Goal: Check status

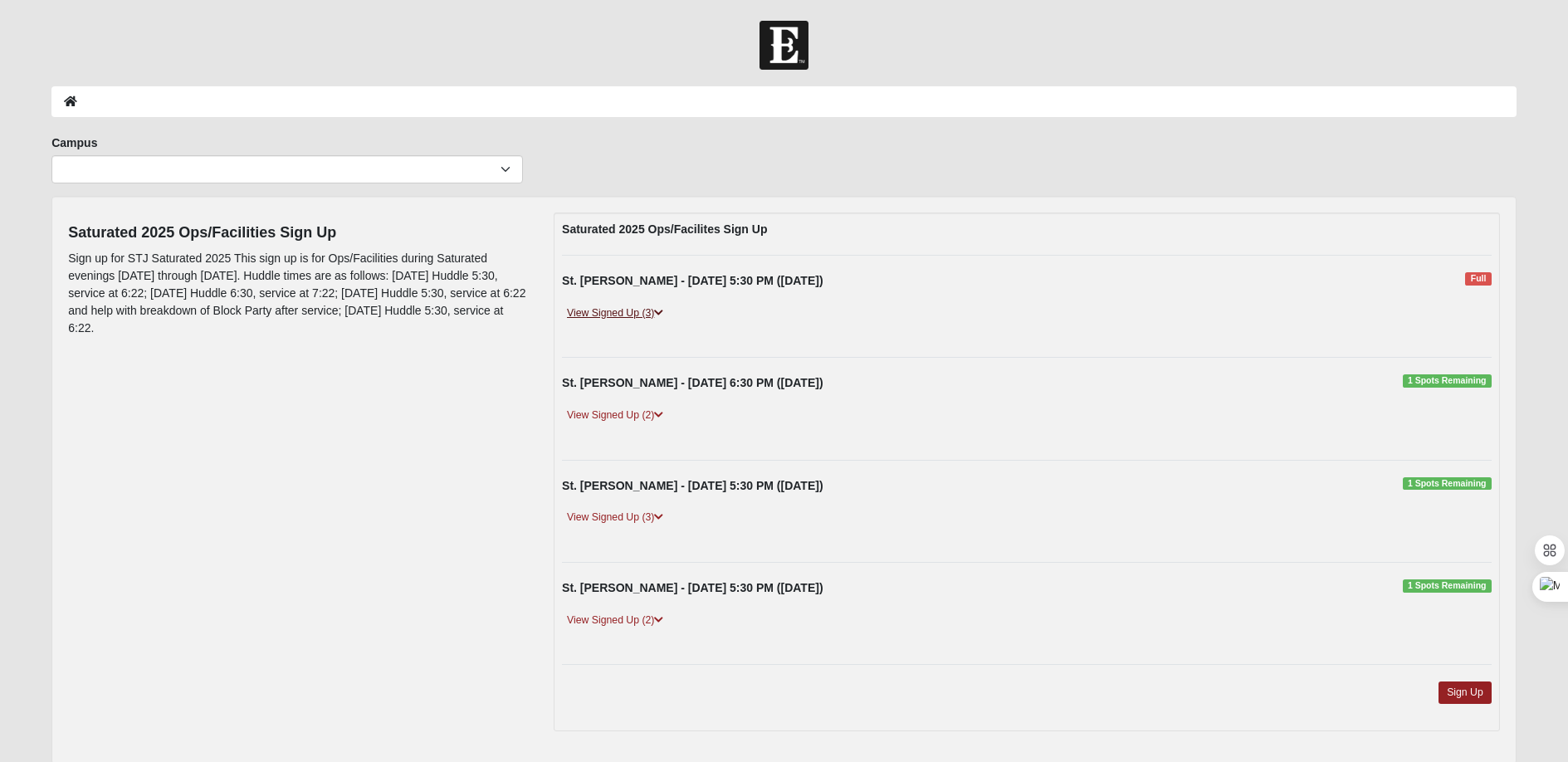
click at [620, 314] on link "View Signed Up (3)" at bounding box center [616, 314] width 106 height 17
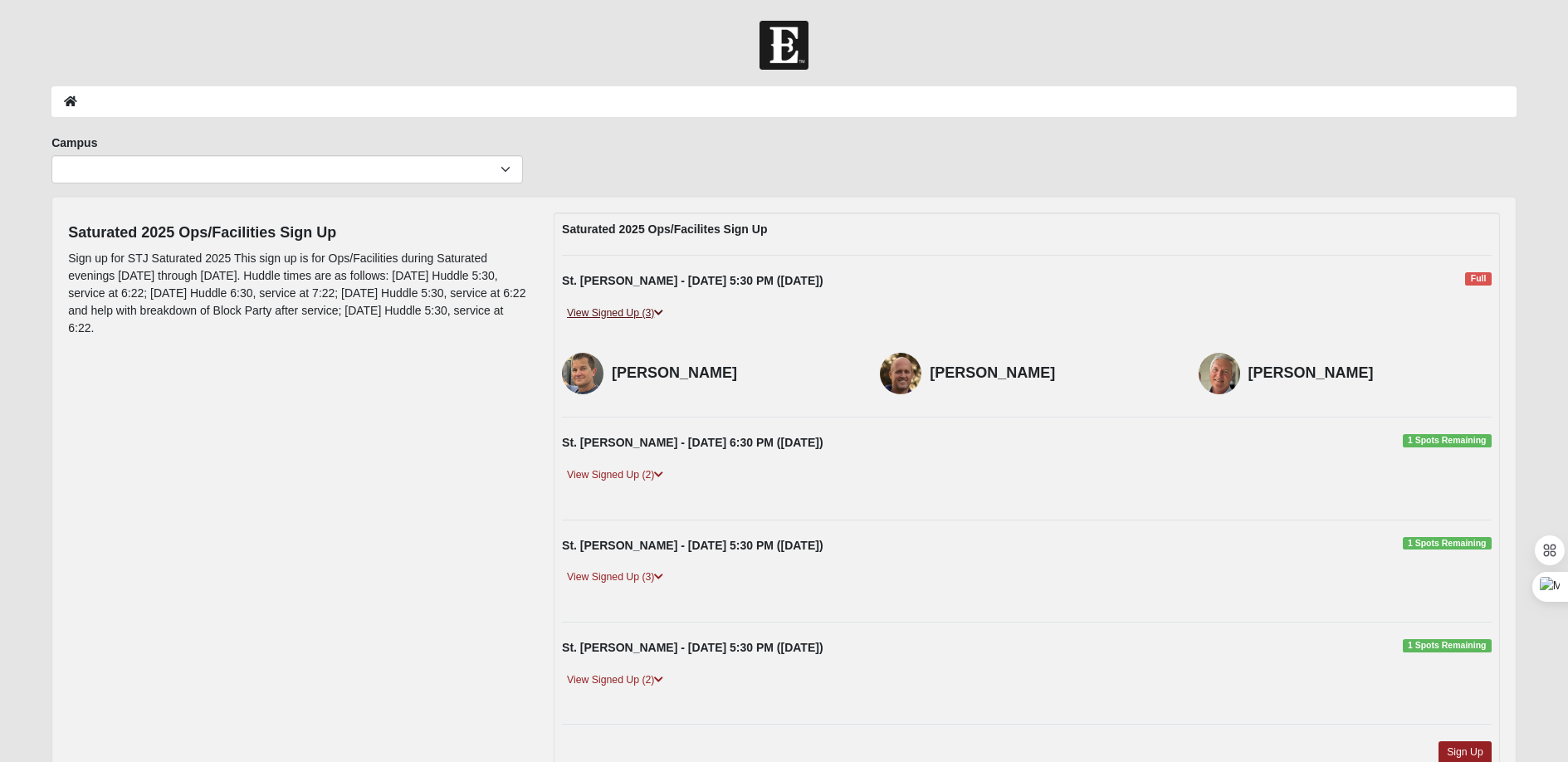
click at [620, 314] on link "View Signed Up (3)" at bounding box center [616, 314] width 106 height 17
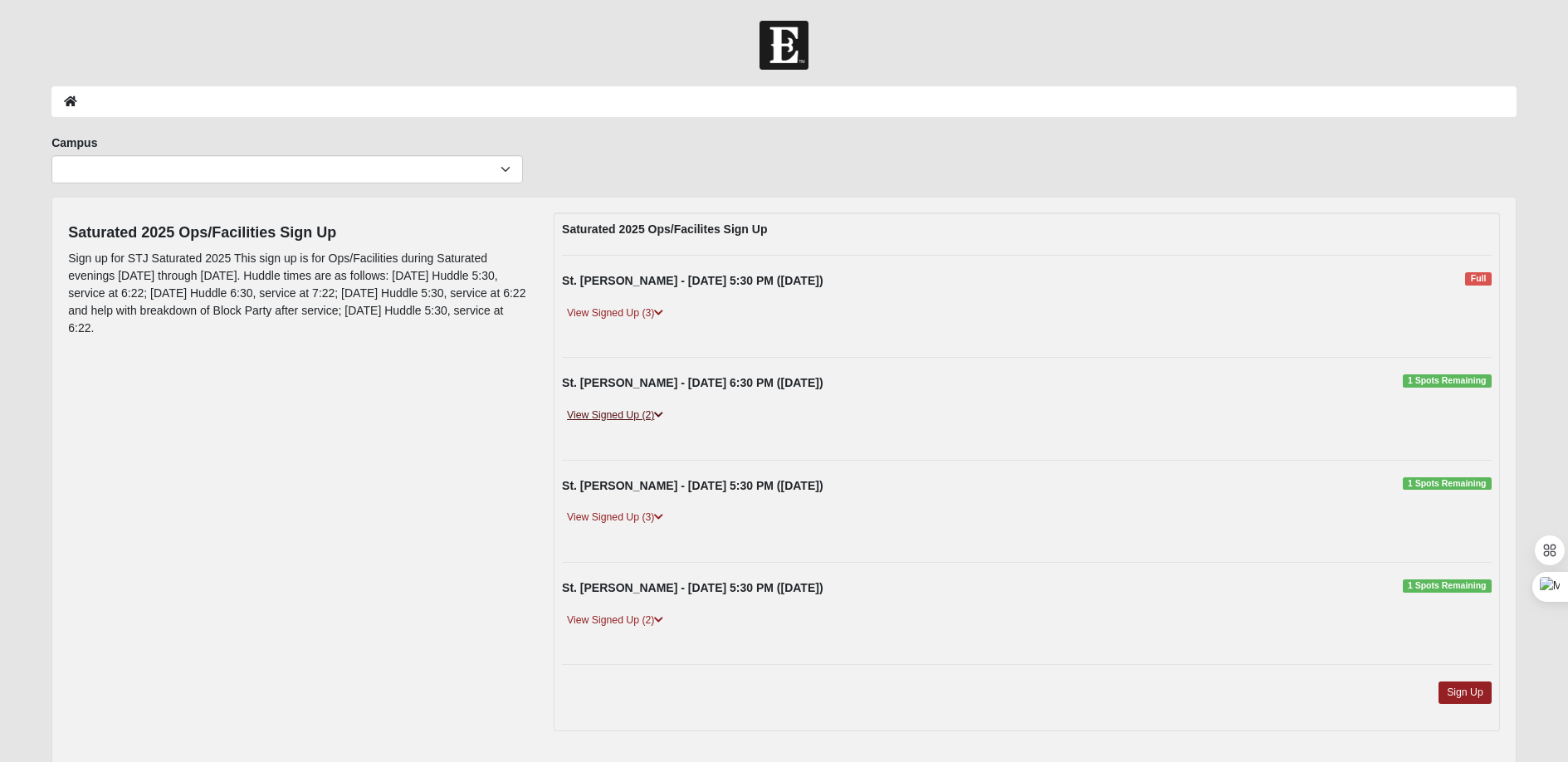
click at [604, 419] on link "View Signed Up (2)" at bounding box center [616, 415] width 106 height 17
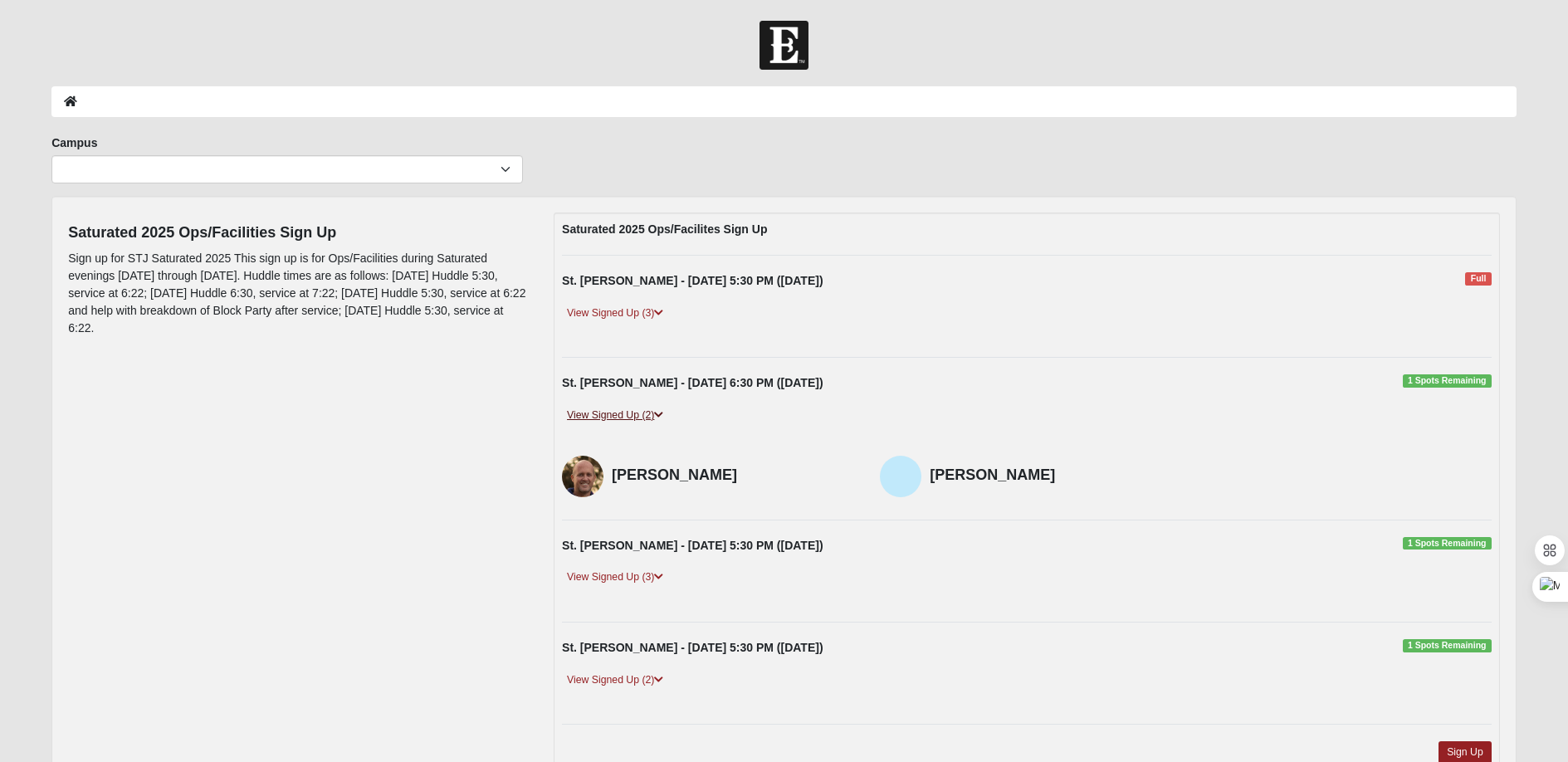
click at [604, 419] on link "View Signed Up (2)" at bounding box center [616, 415] width 106 height 17
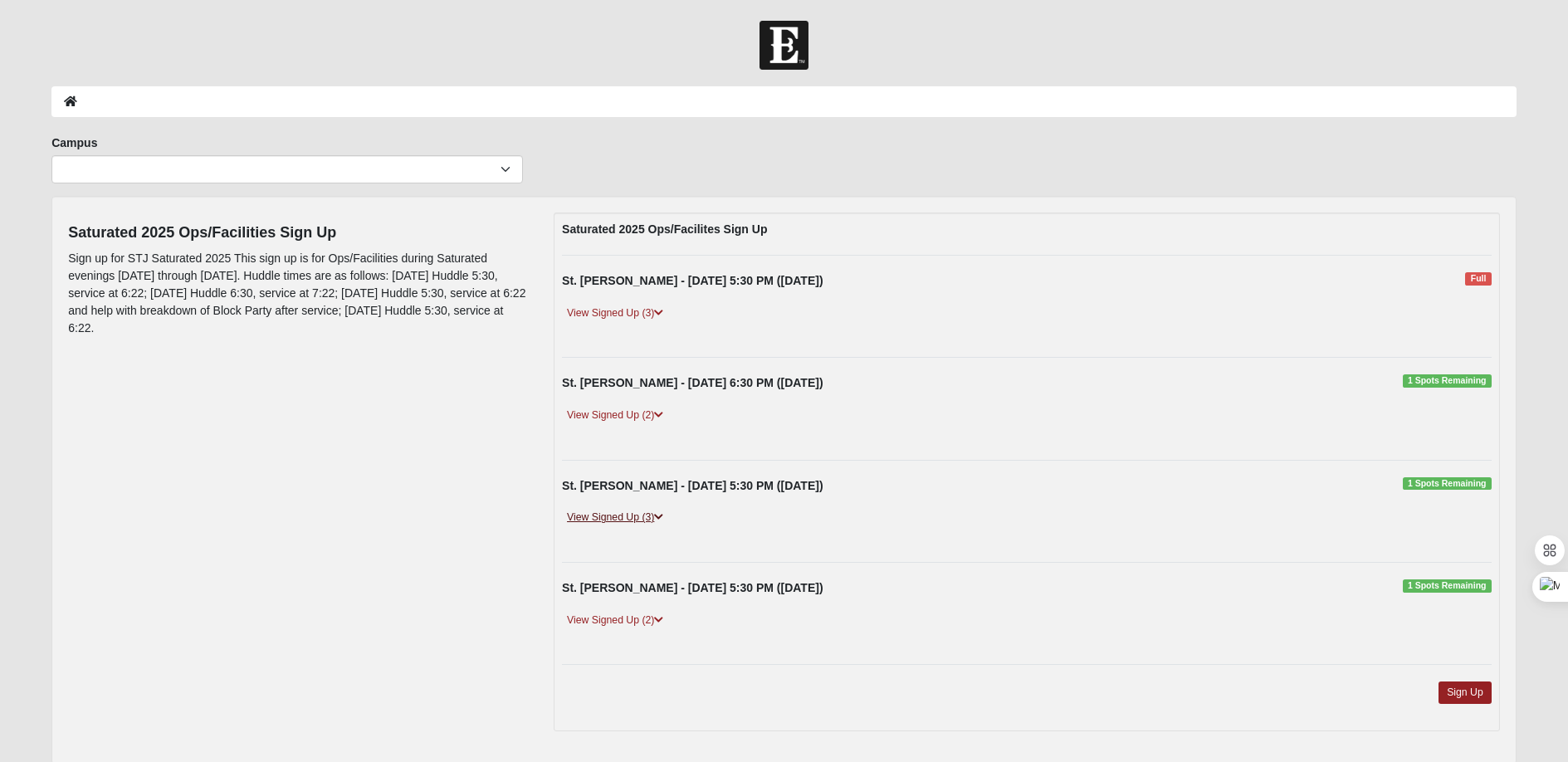
click at [605, 516] on link "View Signed Up (3)" at bounding box center [616, 518] width 106 height 17
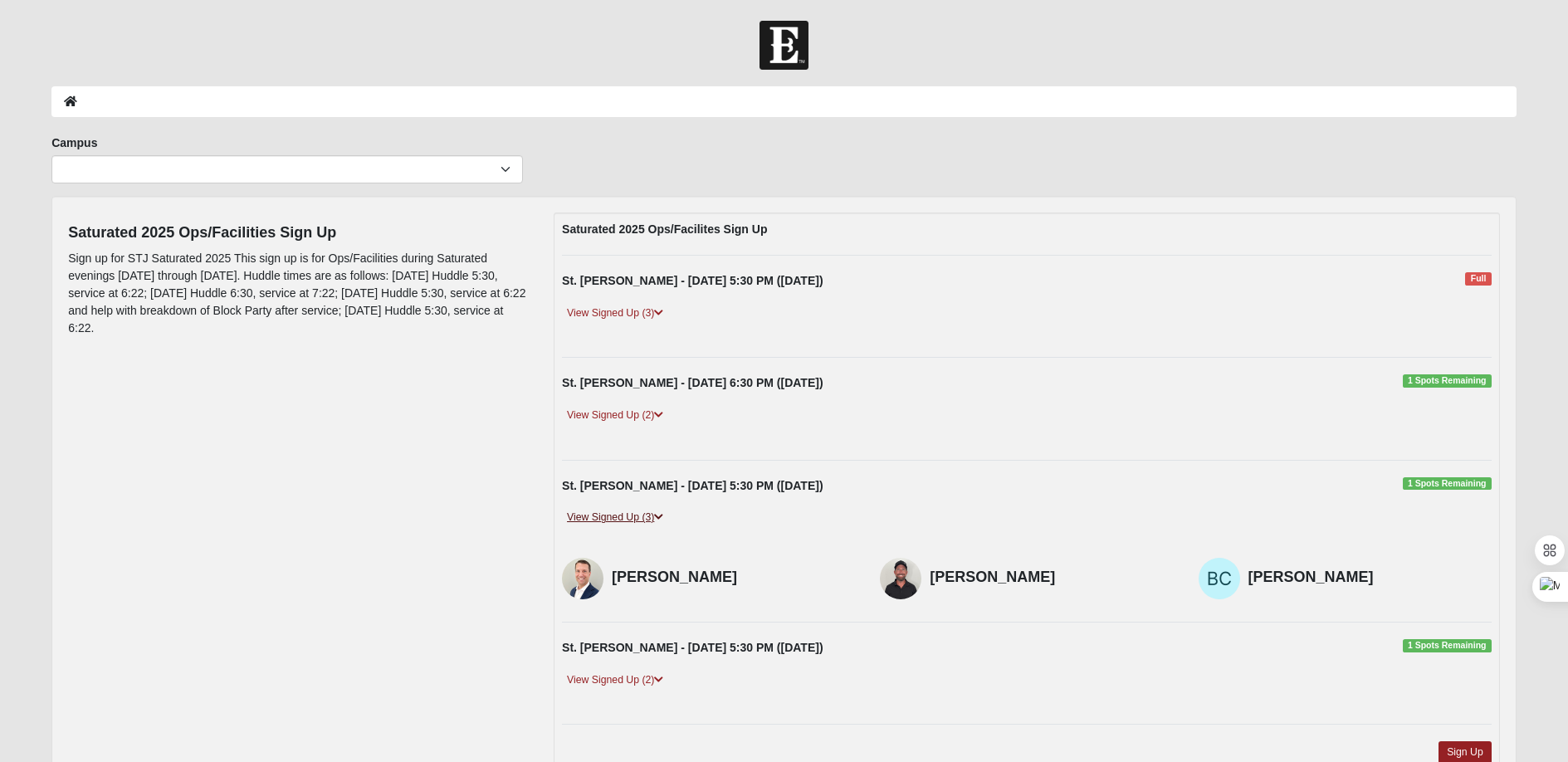
click at [605, 516] on link "View Signed Up (3)" at bounding box center [616, 518] width 106 height 17
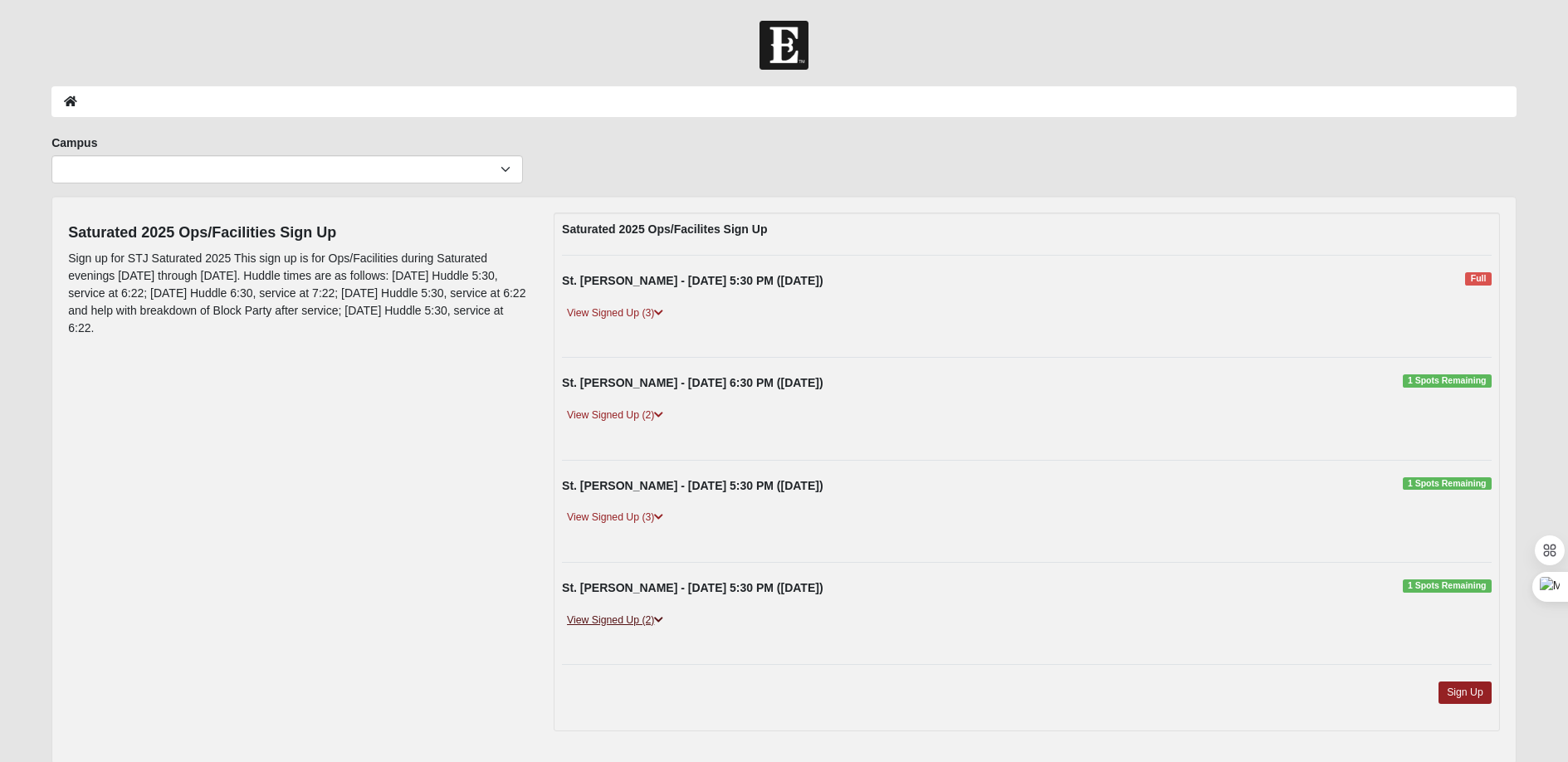
click at [632, 624] on link "View Signed Up (2)" at bounding box center [616, 621] width 106 height 17
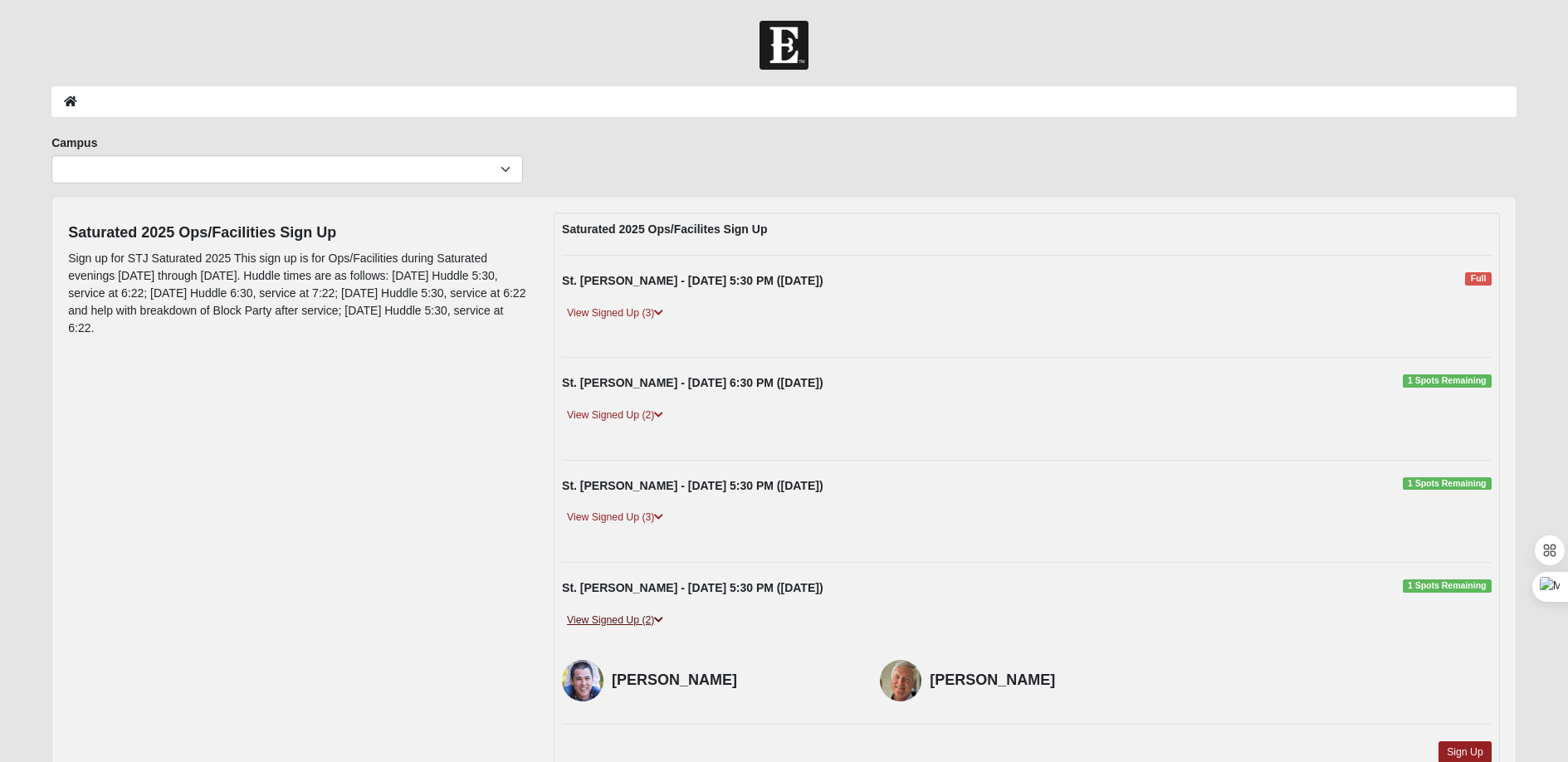
click at [632, 624] on link "View Signed Up (2)" at bounding box center [616, 621] width 106 height 17
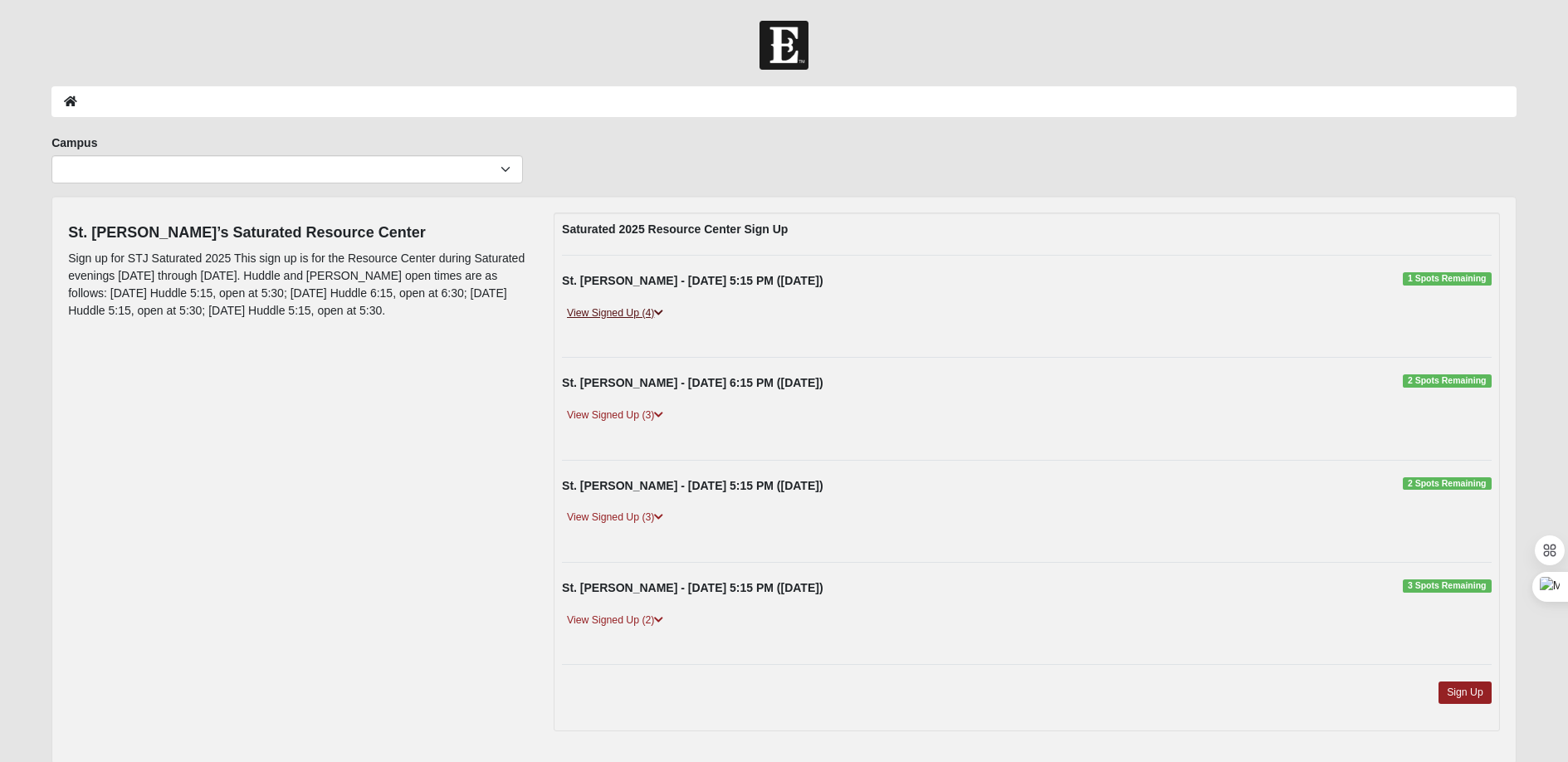
click at [615, 309] on link "View Signed Up (4)" at bounding box center [616, 314] width 106 height 17
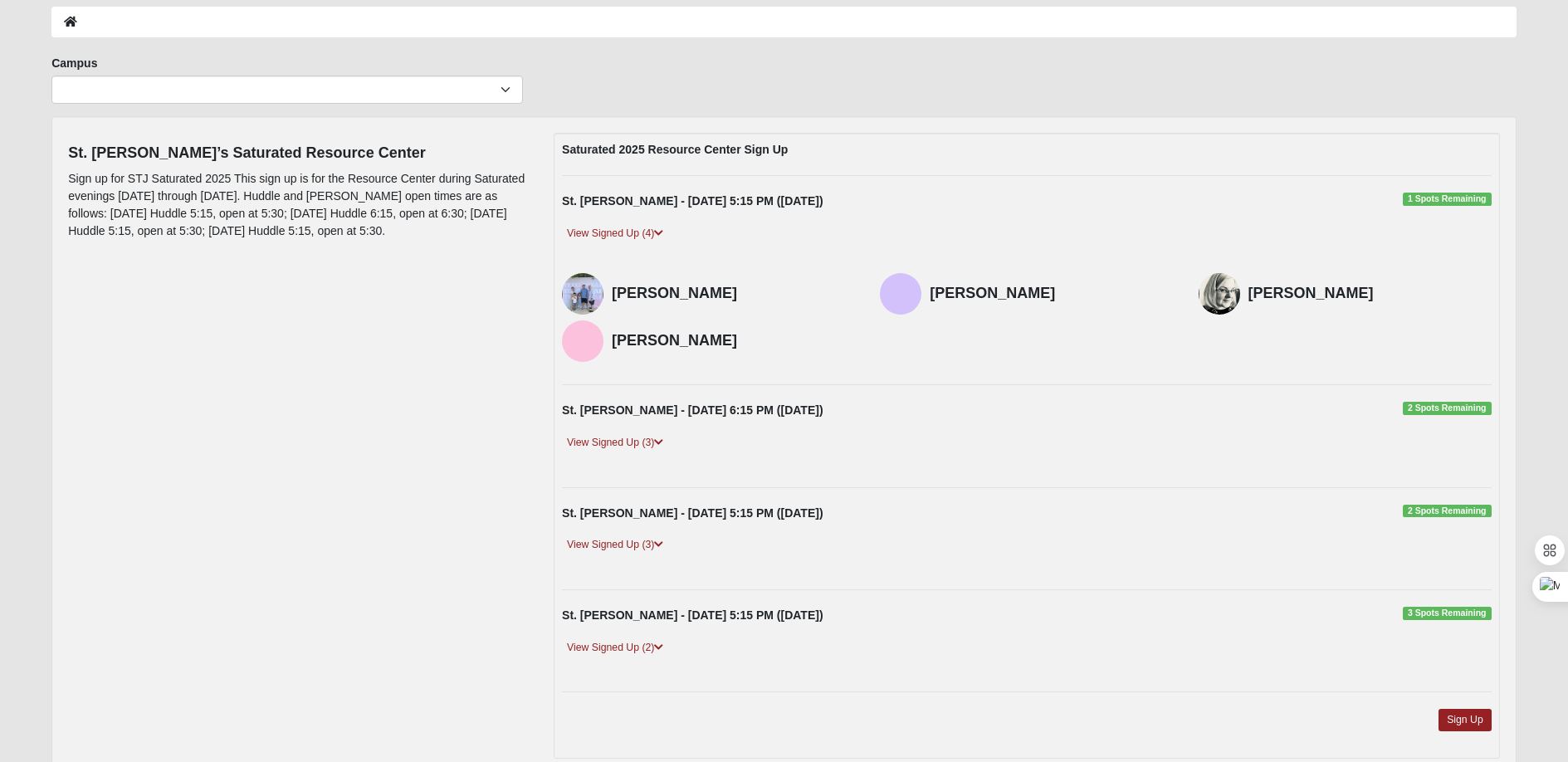
scroll to position [132, 0]
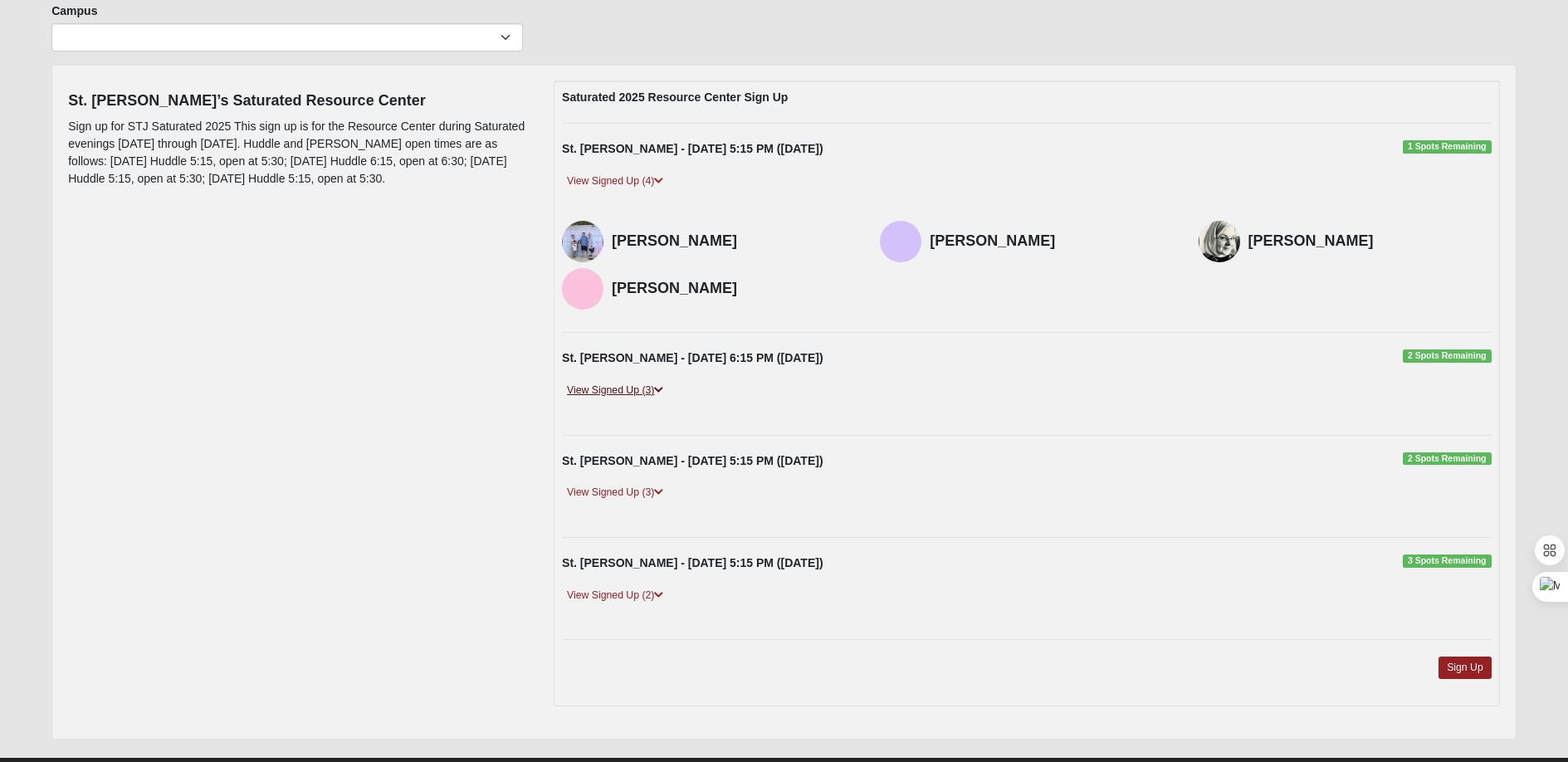
click at [633, 391] on link "View Signed Up (3)" at bounding box center [616, 391] width 106 height 17
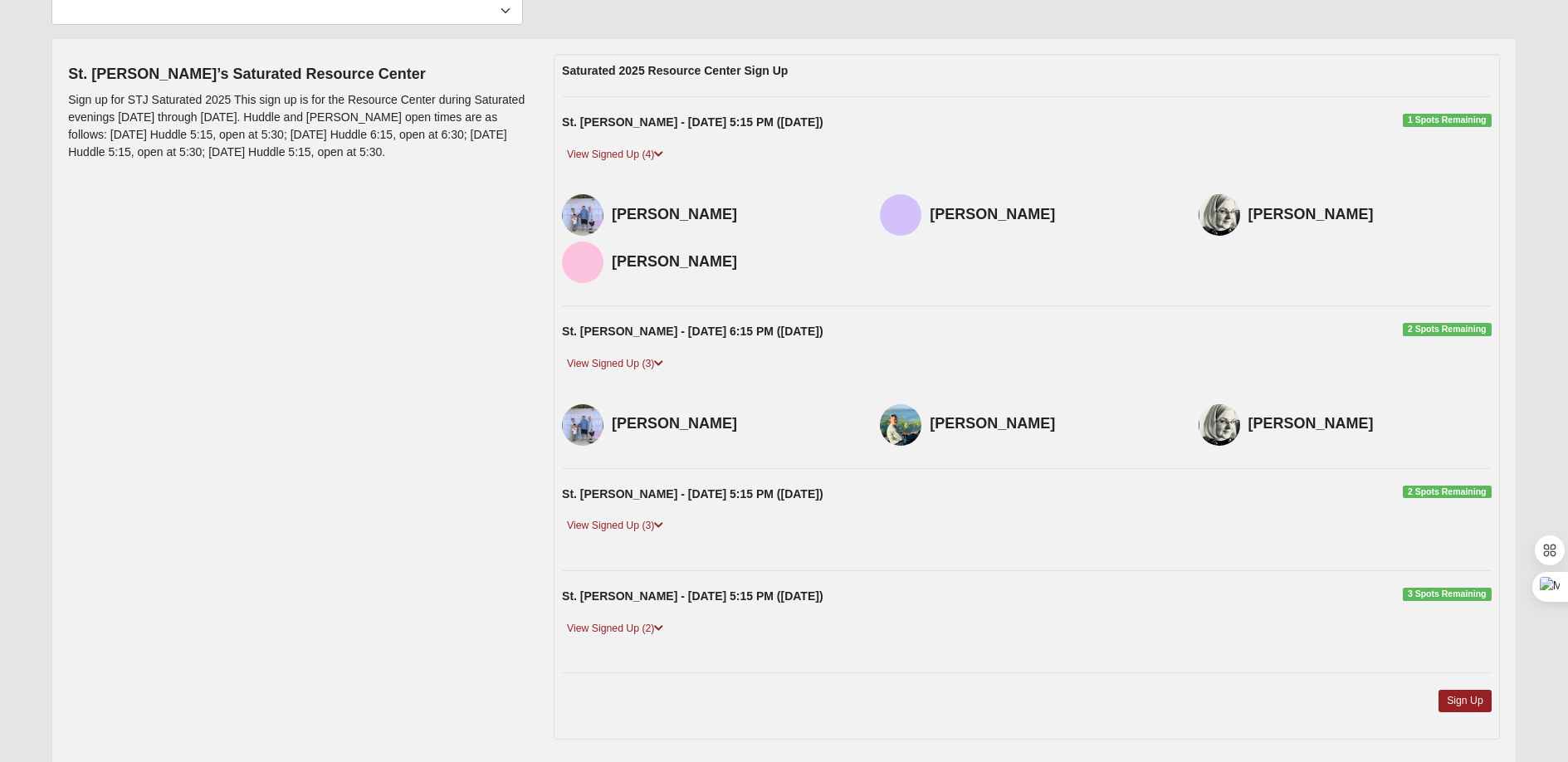
scroll to position [170, 0]
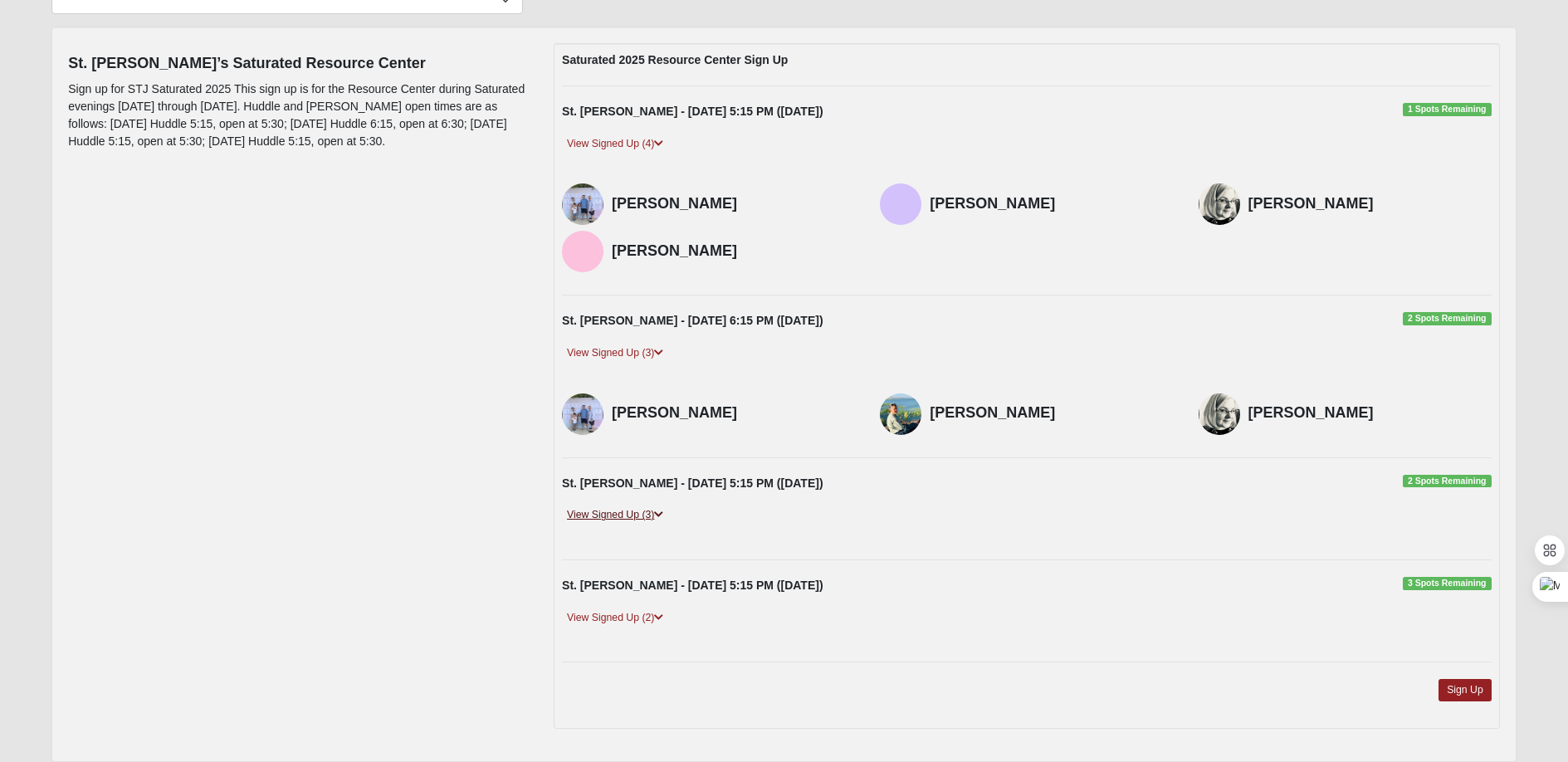
click at [622, 516] on link "View Signed Up (3)" at bounding box center [616, 516] width 106 height 17
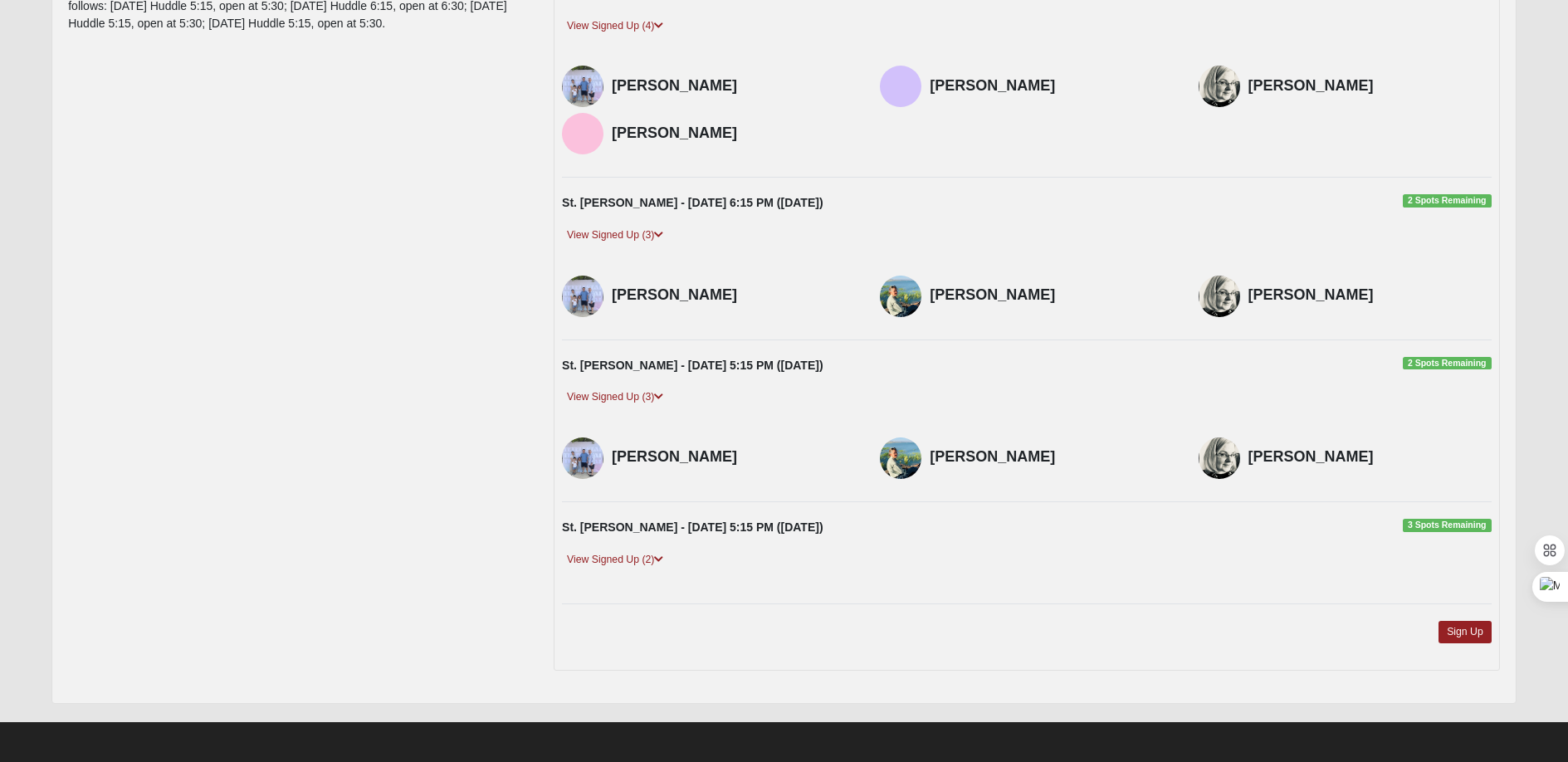
scroll to position [290, 0]
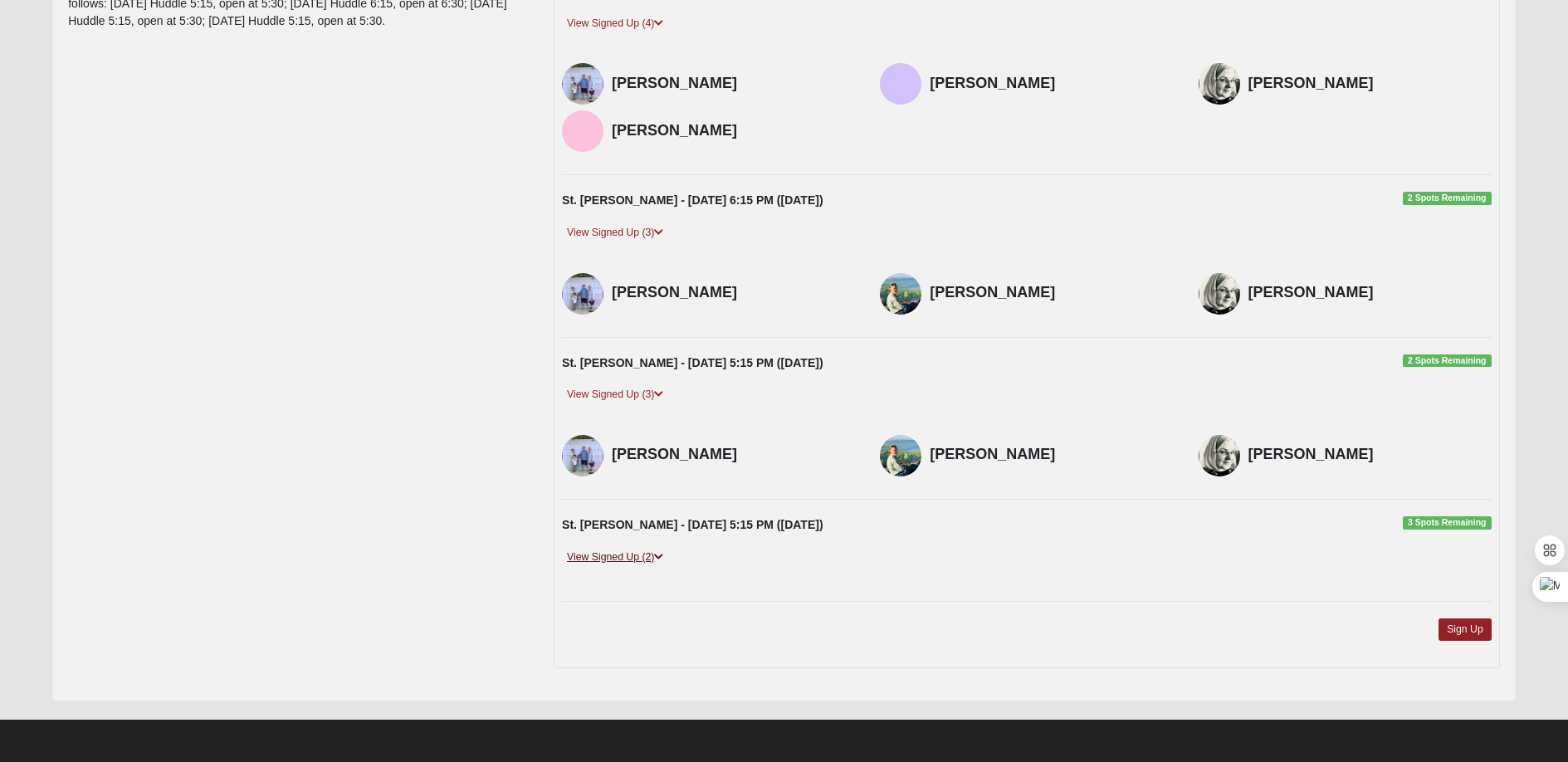
click at [601, 558] on link "View Signed Up (2)" at bounding box center [616, 557] width 106 height 17
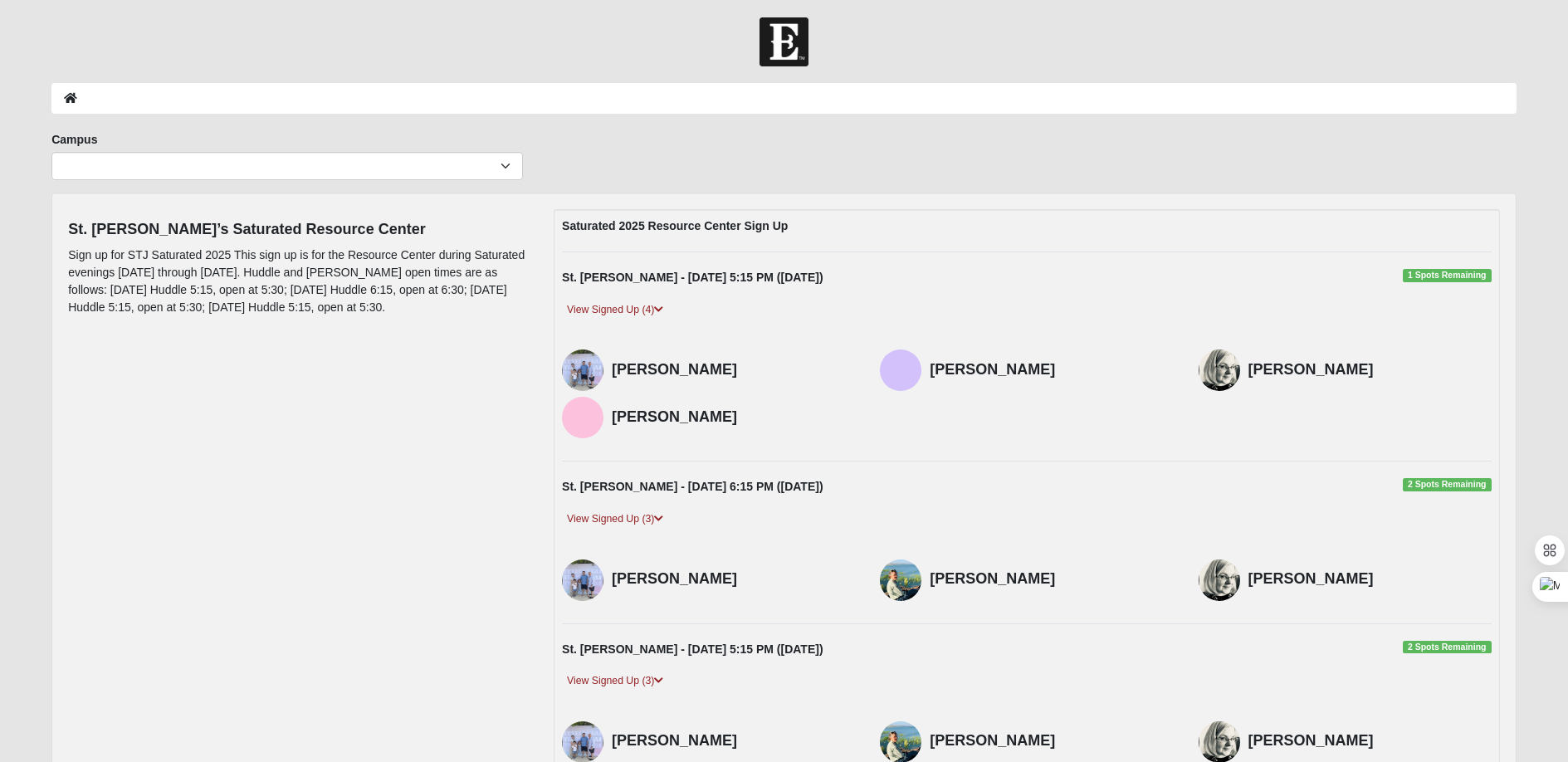
scroll to position [0, 0]
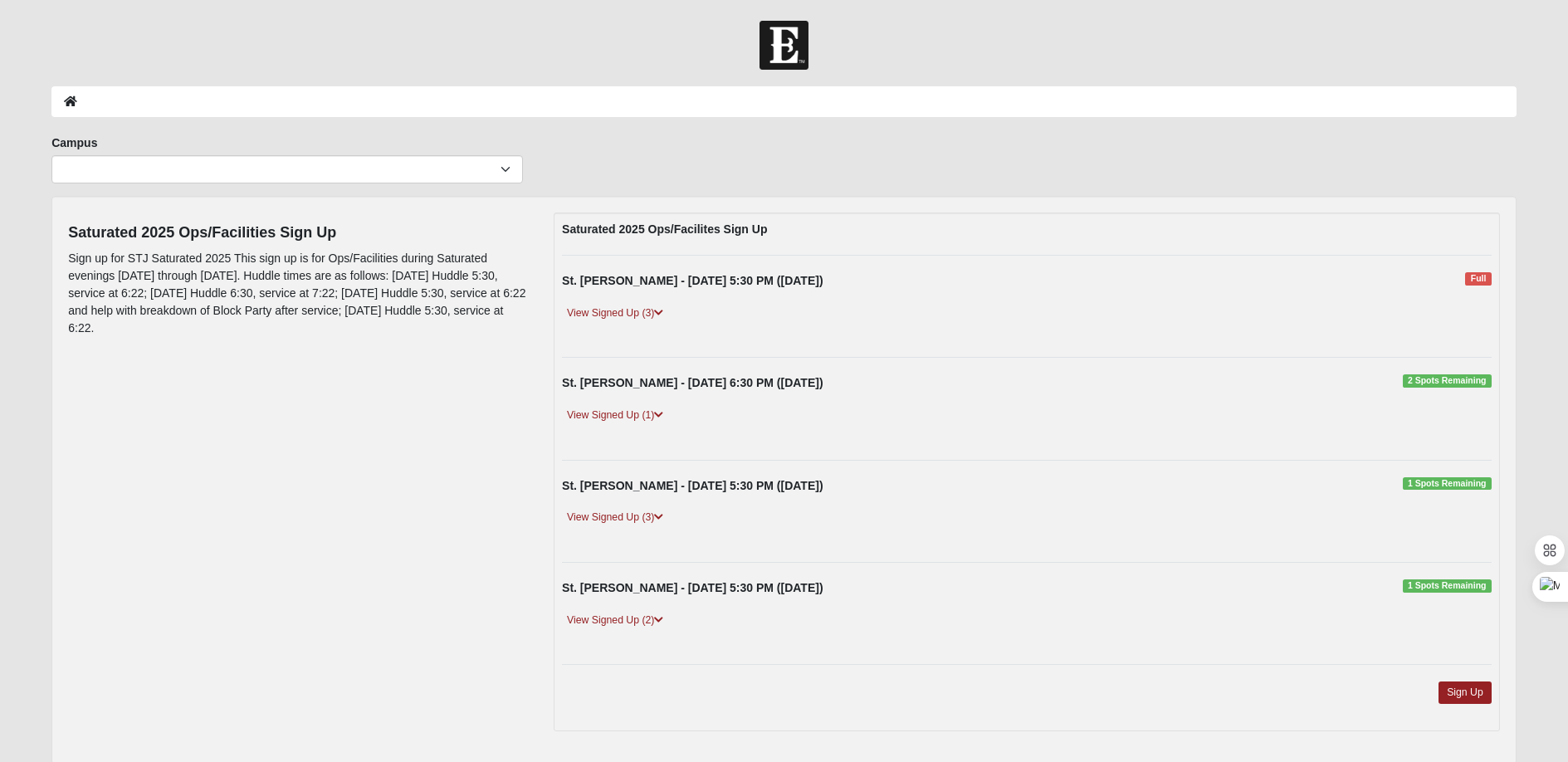
scroll to position [52, 0]
